Goal: Check status

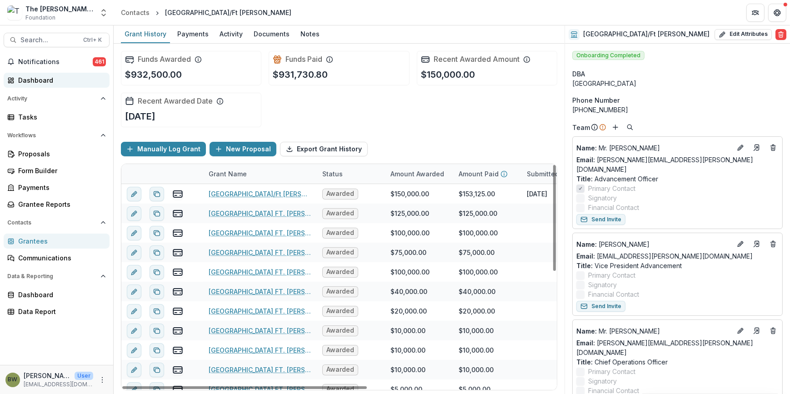
click at [48, 82] on div "Dashboard" at bounding box center [60, 80] width 84 height 10
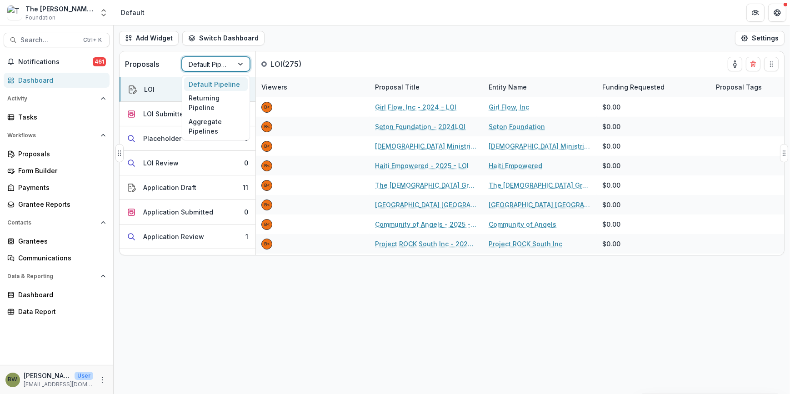
click at [209, 65] on div at bounding box center [208, 64] width 38 height 11
click at [206, 103] on div "Returning Pipeline" at bounding box center [216, 103] width 64 height 24
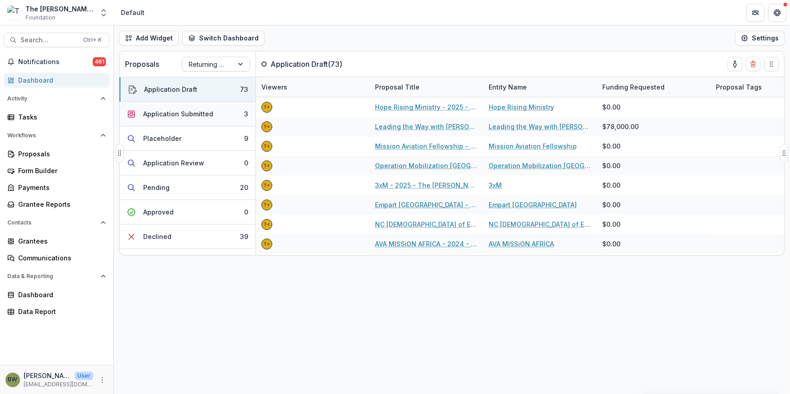
click at [173, 115] on div "Application Submitted" at bounding box center [178, 114] width 70 height 10
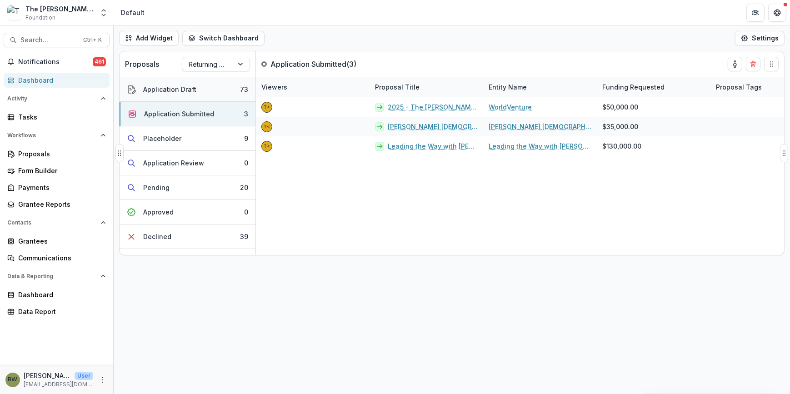
click at [175, 86] on div "Application Draft" at bounding box center [169, 90] width 53 height 10
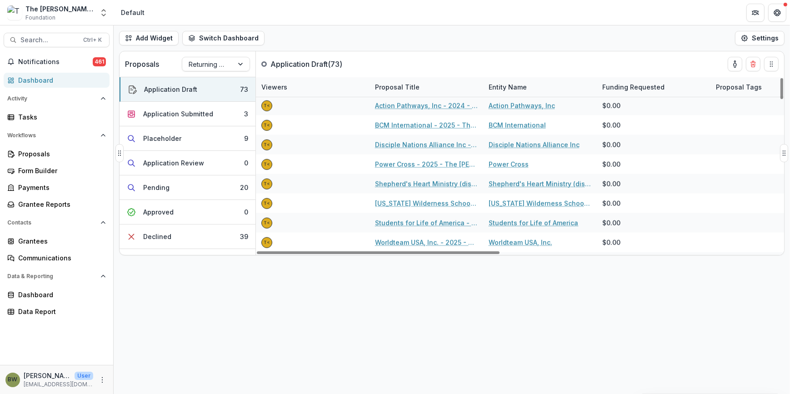
scroll to position [1269, 0]
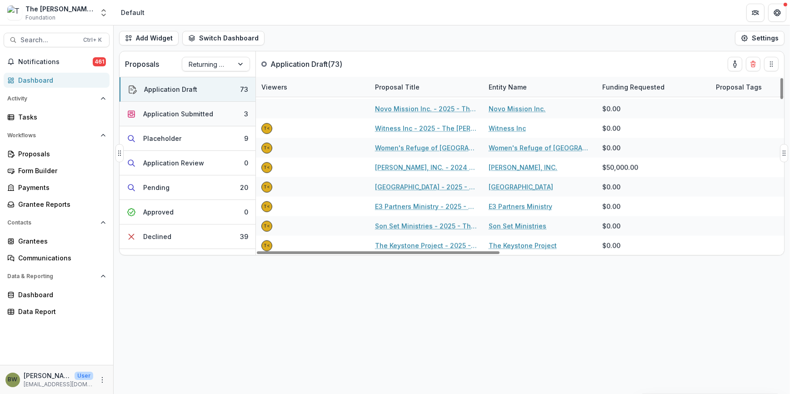
click at [164, 118] on div "Application Submitted" at bounding box center [178, 114] width 70 height 10
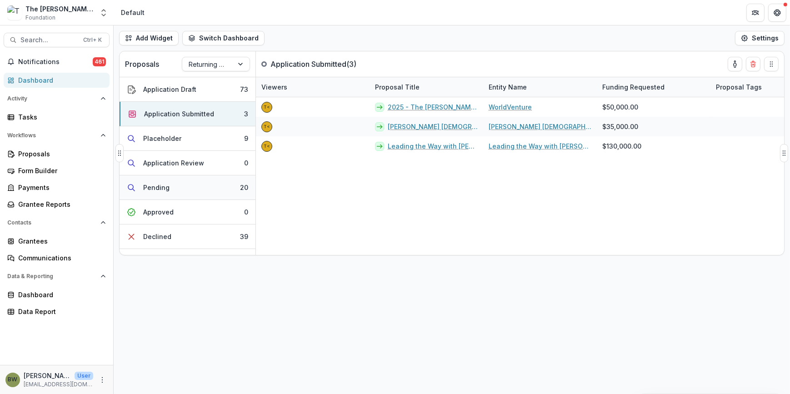
click at [163, 185] on div "Pending" at bounding box center [156, 188] width 26 height 10
